Goal: Find specific page/section: Find specific page/section

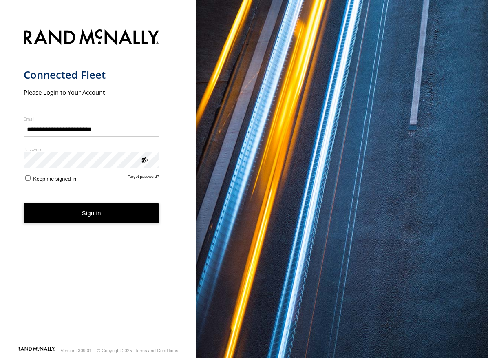
click at [24, 122] on div "main" at bounding box center [24, 122] width 0 height 0
type input "**********"
click at [79, 212] on button "Sign in" at bounding box center [92, 213] width 136 height 20
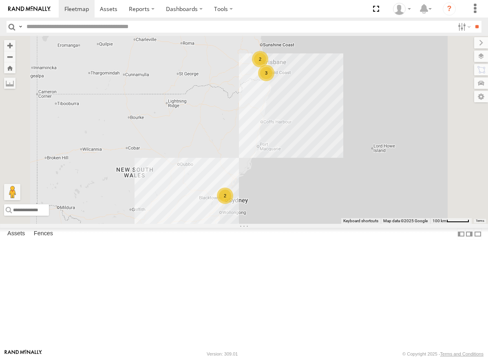
click at [0, 0] on div "[GEOGRAPHIC_DATA]" at bounding box center [0, 0] width 0 height 0
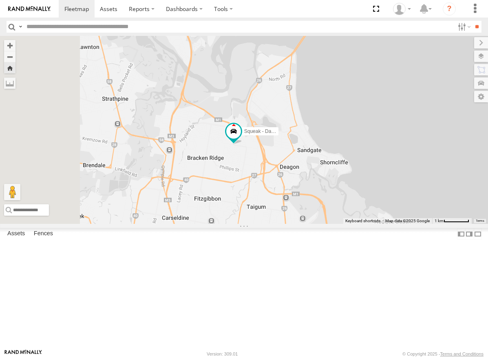
drag, startPoint x: 264, startPoint y: 97, endPoint x: 300, endPoint y: 181, distance: 91.6
click at [300, 181] on div "Squeak - Dark Green" at bounding box center [244, 130] width 488 height 188
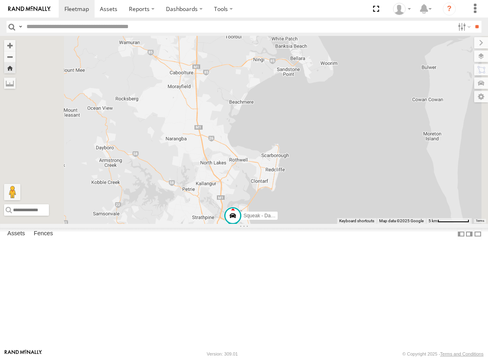
drag, startPoint x: 297, startPoint y: 119, endPoint x: 325, endPoint y: 251, distance: 135.0
click at [325, 224] on div "Squeak - Dark Green" at bounding box center [244, 130] width 488 height 188
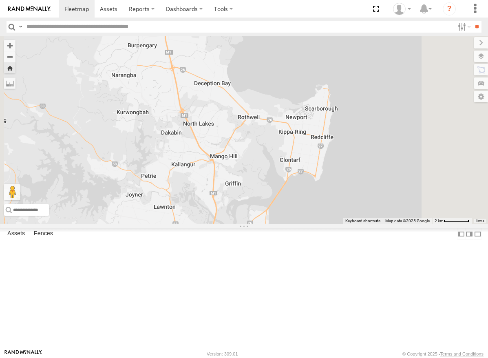
drag, startPoint x: 348, startPoint y: 265, endPoint x: 341, endPoint y: 234, distance: 31.9
click at [343, 224] on div "Squeak - Dark Green" at bounding box center [244, 130] width 488 height 188
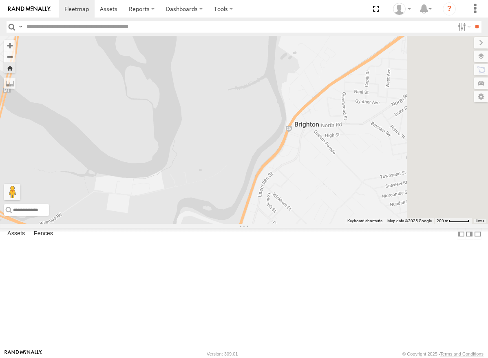
drag, startPoint x: 344, startPoint y: 245, endPoint x: 313, endPoint y: 134, distance: 115.5
click at [313, 134] on div "Squeak - Dark Green" at bounding box center [244, 130] width 488 height 188
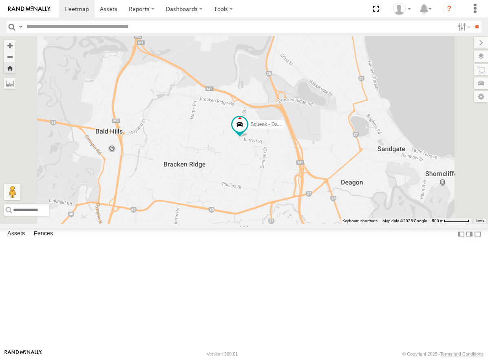
drag, startPoint x: 304, startPoint y: 221, endPoint x: 343, endPoint y: 114, distance: 113.8
click at [343, 114] on div "Squeak - Dark Green" at bounding box center [244, 130] width 488 height 188
